Goal: Information Seeking & Learning: Learn about a topic

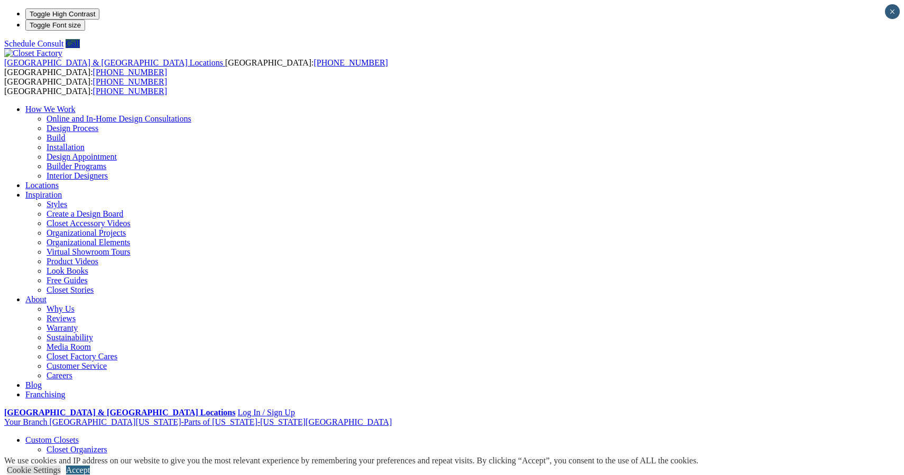
click at [90, 466] on link "Accept" at bounding box center [78, 470] width 24 height 9
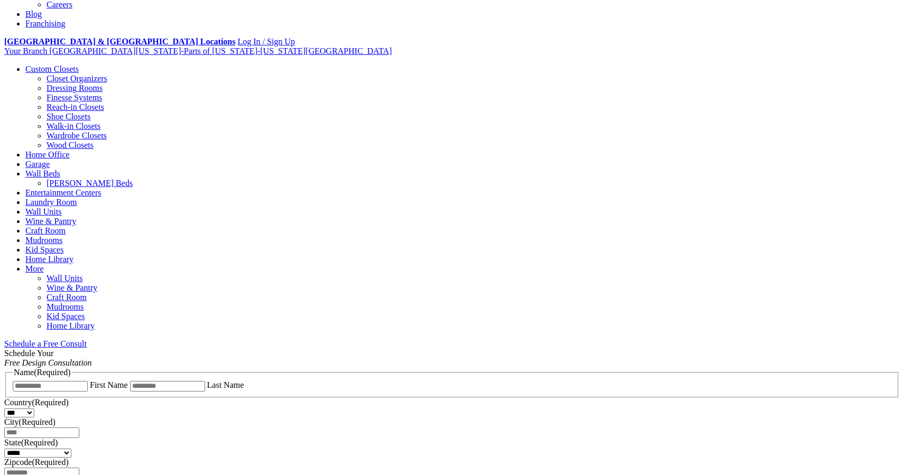
scroll to position [371, 0]
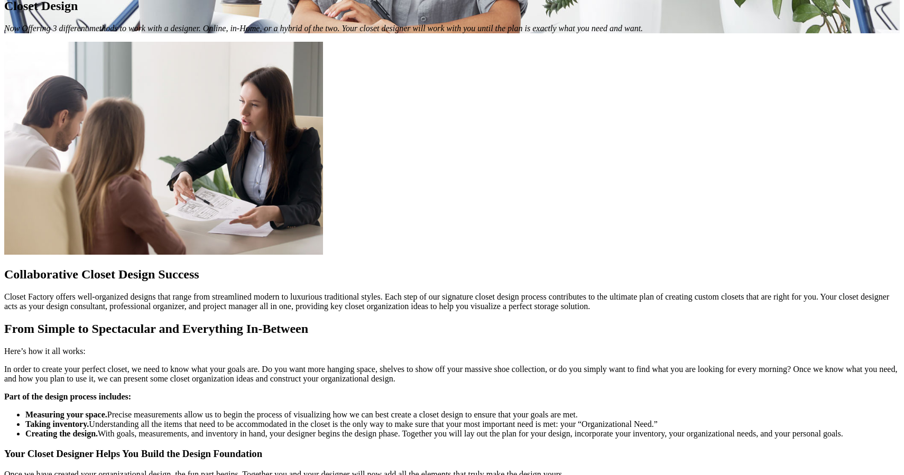
scroll to position [0, 0]
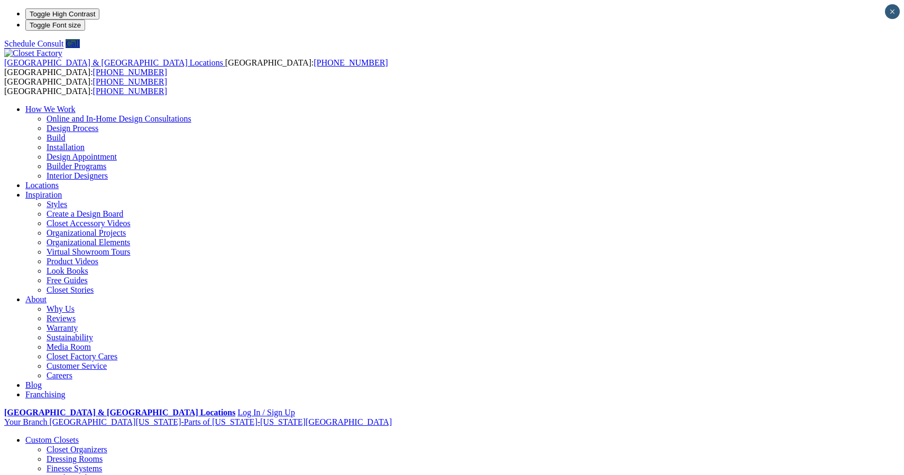
click at [78, 445] on link "Closet Organizers" at bounding box center [76, 449] width 61 height 9
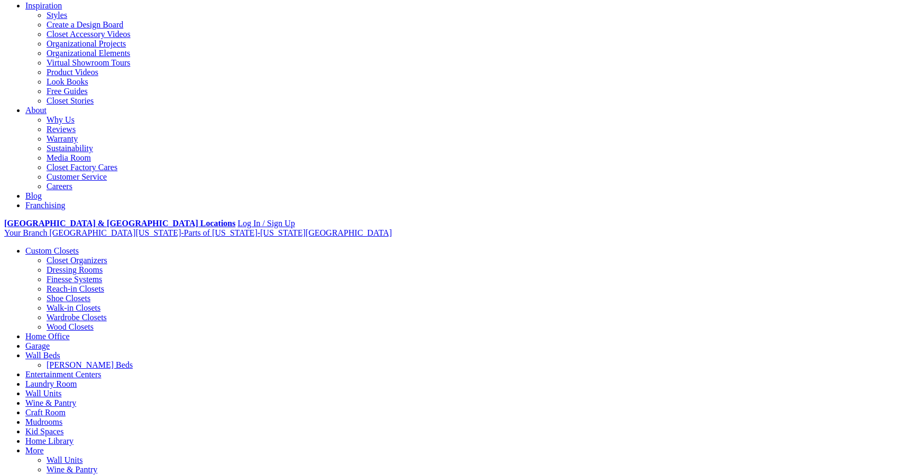
scroll to position [190, 0]
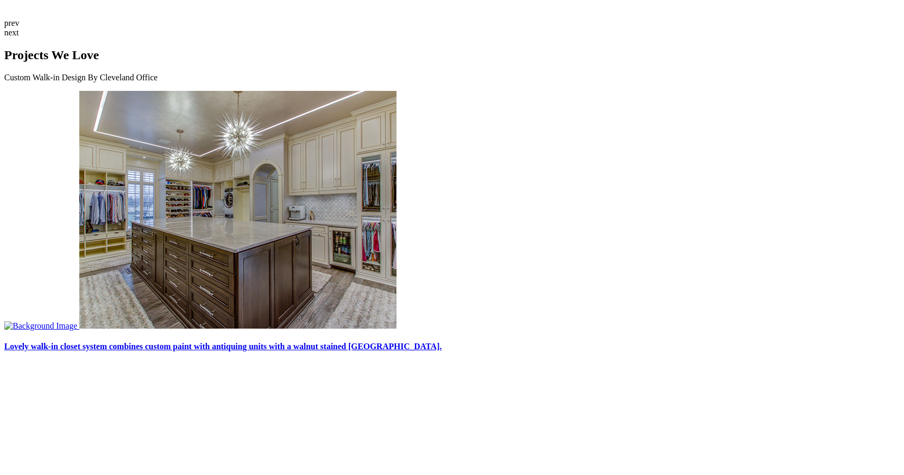
scroll to position [2961, 0]
